Goal: Information Seeking & Learning: Understand process/instructions

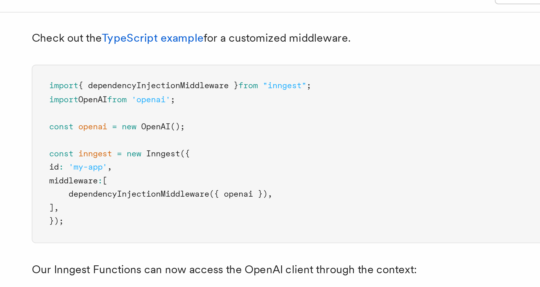
scroll to position [109, 0]
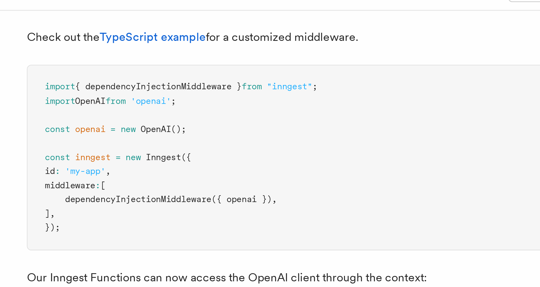
click at [157, 58] on span "OpenAI" at bounding box center [157, 60] width 11 height 4
click at [168, 58] on span "();" at bounding box center [166, 60] width 6 height 4
drag, startPoint x: 172, startPoint y: 53, endPoint x: 137, endPoint y: 60, distance: 35.3
click at [137, 60] on pre "import { dependencyInjectionMiddleware } from "inngest" ; import OpenAI from 'o…" at bounding box center [217, 70] width 216 height 69
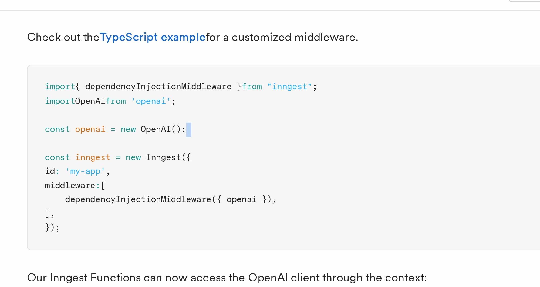
click at [137, 60] on pre "import { dependencyInjectionMiddleware } from "inngest" ; import OpenAI from 'o…" at bounding box center [217, 70] width 216 height 69
click at [160, 68] on span "Inngest" at bounding box center [160, 70] width 13 height 4
click at [145, 84] on span "dependencyInjectionMiddleware" at bounding box center [150, 86] width 55 height 4
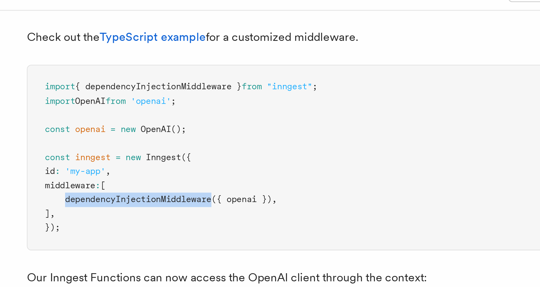
click at [145, 84] on span "dependencyInjectionMiddleware" at bounding box center [150, 86] width 55 height 4
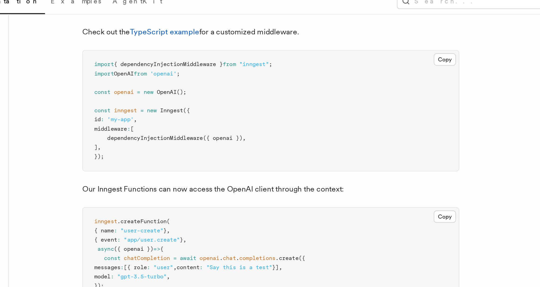
click at [188, 84] on span "({ openai })" at bounding box center [189, 86] width 23 height 4
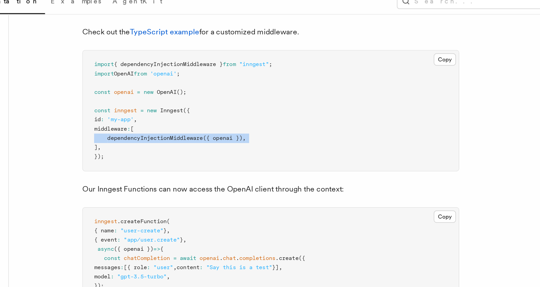
click at [188, 84] on span "({ openai })" at bounding box center [189, 86] width 23 height 4
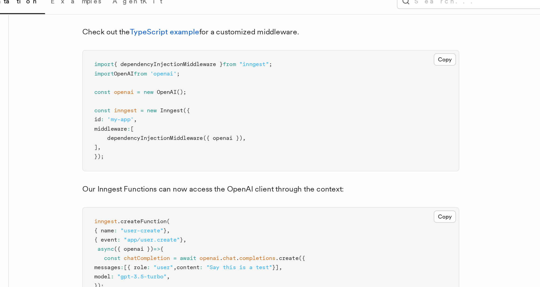
click at [188, 84] on span "({ openai })" at bounding box center [189, 86] width 23 height 4
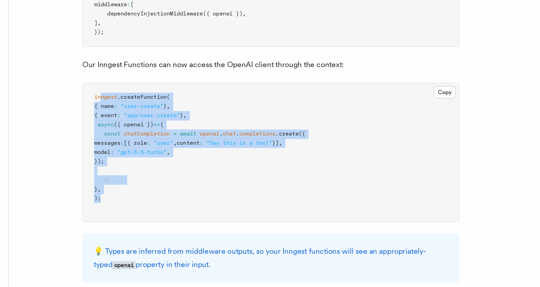
drag, startPoint x: 119, startPoint y: 128, endPoint x: 183, endPoint y: 184, distance: 85.0
click at [183, 184] on pre "inngest .createFunction ( { name : "user-create" } , { event : "app/user.create…" at bounding box center [217, 165] width 216 height 79
drag, startPoint x: 149, startPoint y: 184, endPoint x: 141, endPoint y: 150, distance: 35.2
click at [141, 150] on pre "inngest .createFunction ( { name : "user-create" } , { event : "app/user.create…" at bounding box center [217, 165] width 216 height 79
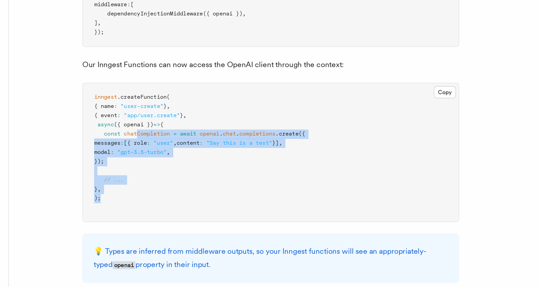
click at [141, 153] on span "chatCompletion" at bounding box center [146, 155] width 26 height 4
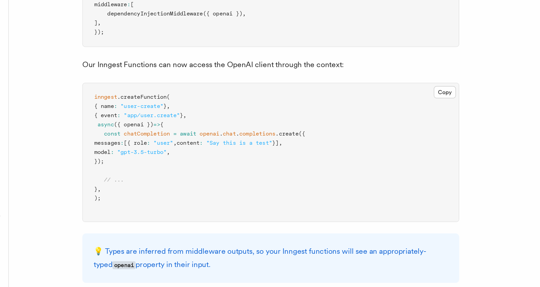
click at [146, 153] on span "chatCompletion" at bounding box center [146, 155] width 26 height 4
click at [183, 153] on span "openai" at bounding box center [181, 155] width 11 height 4
click at [137, 147] on span "({ openai })" at bounding box center [138, 149] width 23 height 4
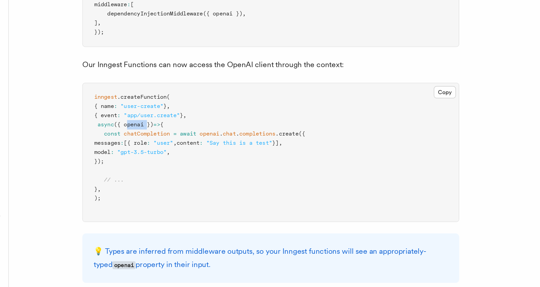
click at [137, 147] on span "({ openai })" at bounding box center [138, 149] width 23 height 4
click at [136, 147] on span "({ openai })" at bounding box center [138, 149] width 23 height 4
click at [185, 153] on span "openai" at bounding box center [181, 155] width 11 height 4
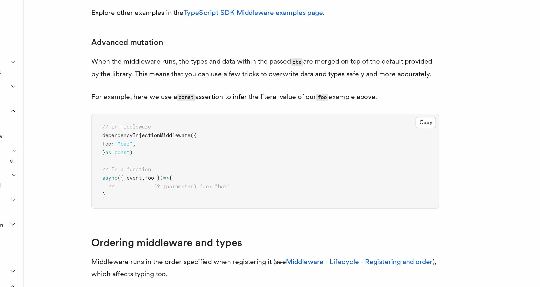
scroll to position [243, 0]
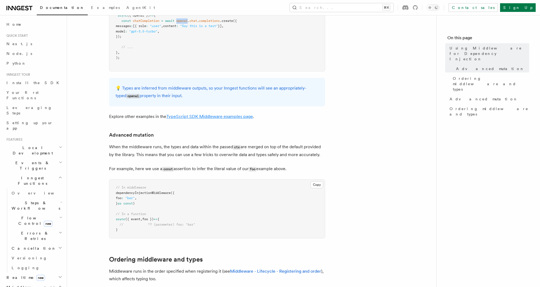
click at [185, 114] on link "TypeScript SDK Middleware examples page" at bounding box center [209, 116] width 87 height 5
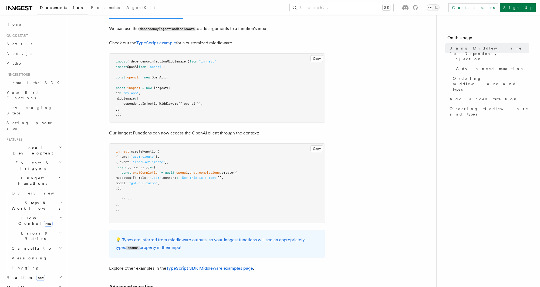
scroll to position [103, 0]
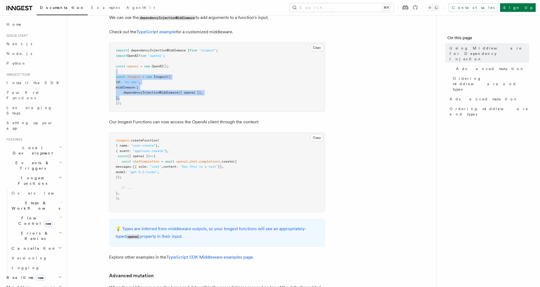
drag, startPoint x: 139, startPoint y: 66, endPoint x: 206, endPoint y: 90, distance: 71.4
click at [206, 90] on pre "import { dependencyInjectionMiddleware } from "inngest" ; import OpenAI from 'o…" at bounding box center [217, 76] width 216 height 69
drag, startPoint x: 197, startPoint y: 96, endPoint x: 186, endPoint y: 55, distance: 42.7
click at [186, 55] on pre "import { dependencyInjectionMiddleware } from "inngest" ; import OpenAI from 'o…" at bounding box center [217, 76] width 216 height 69
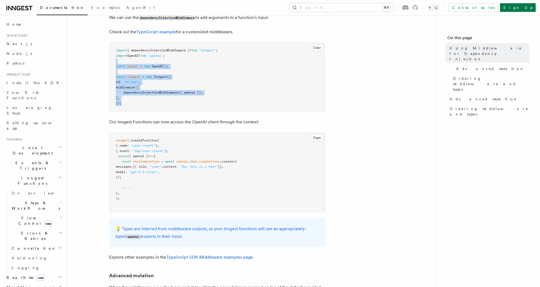
click at [186, 55] on pre "import { dependencyInjectionMiddleware } from "inngest" ; import OpenAI from 'o…" at bounding box center [217, 76] width 216 height 69
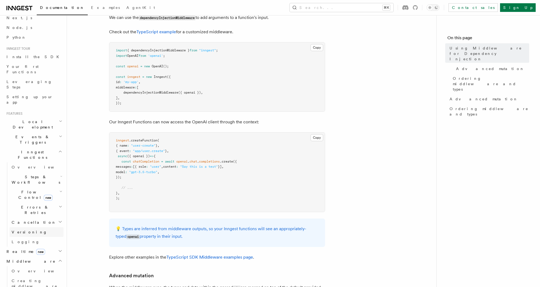
scroll to position [0, 0]
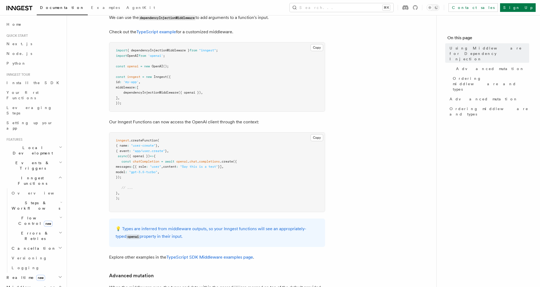
click at [46, 173] on h2 "Inngest Functions" at bounding box center [33, 180] width 59 height 15
click at [46, 198] on h2 "Middleware" at bounding box center [33, 203] width 59 height 10
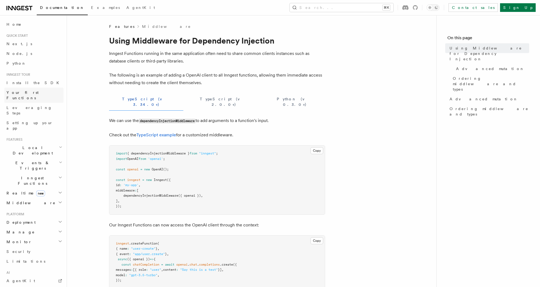
click at [41, 93] on link "Your first Functions" at bounding box center [33, 95] width 59 height 15
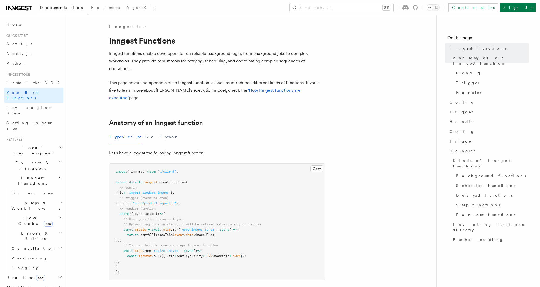
click at [39, 200] on span "Steps & Workflows" at bounding box center [34, 205] width 51 height 11
click at [38, 225] on span "Function steps" at bounding box center [38, 227] width 42 height 4
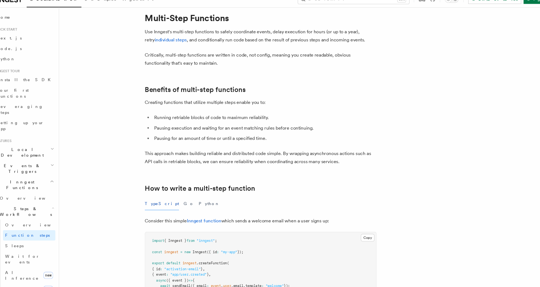
scroll to position [16, 0]
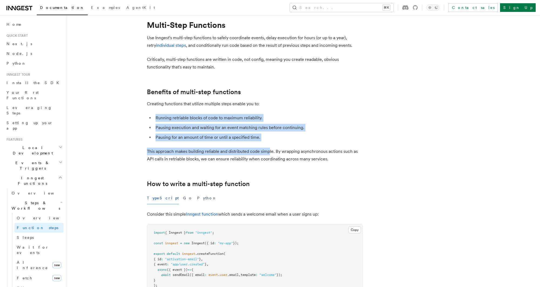
drag, startPoint x: 145, startPoint y: 116, endPoint x: 267, endPoint y: 153, distance: 127.2
click at [267, 153] on p "This approach makes building reliable and distributed code simple. By wrapping …" at bounding box center [255, 154] width 216 height 15
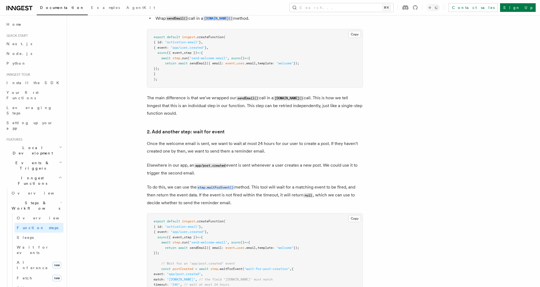
scroll to position [322, 0]
